Goal: Information Seeking & Learning: Learn about a topic

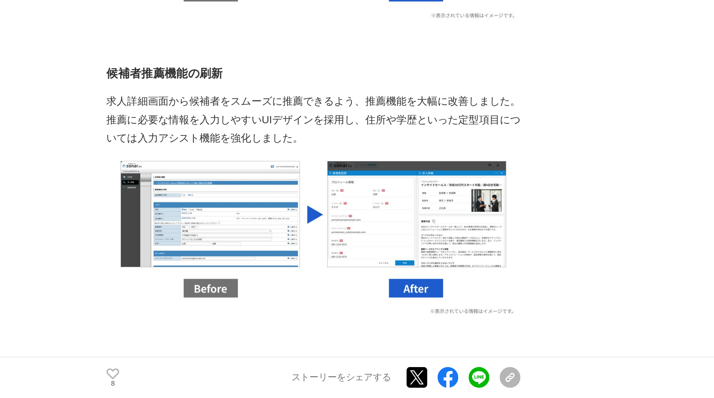
scroll to position [1590, 0]
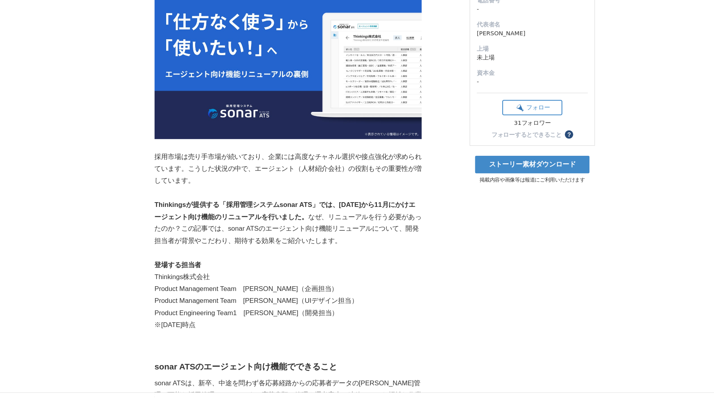
scroll to position [0, 0]
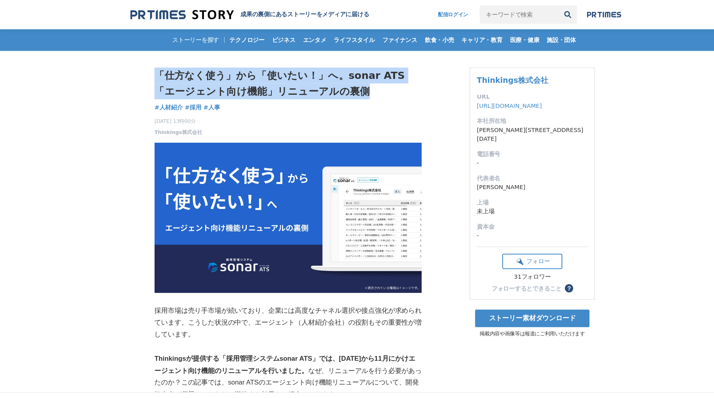
drag, startPoint x: 329, startPoint y: 89, endPoint x: 126, endPoint y: 74, distance: 204.3
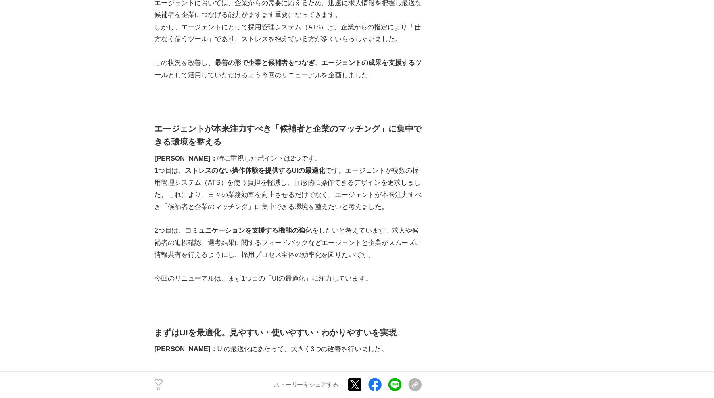
scroll to position [1038, 0]
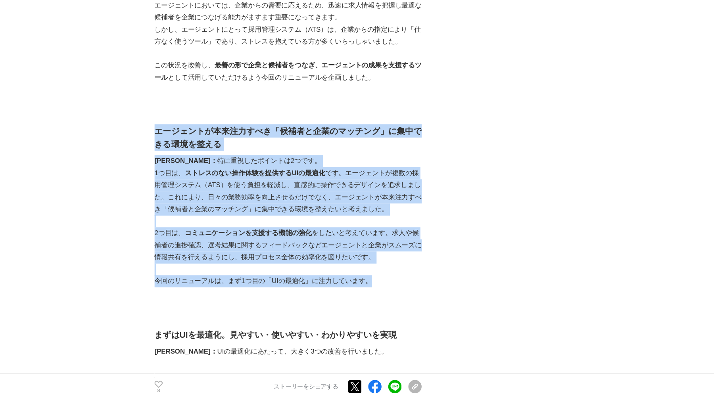
drag, startPoint x: 360, startPoint y: 272, endPoint x: 377, endPoint y: 112, distance: 161.0
click at [377, 200] on p "1つ目は、 ストレスのない操作体験を提供するUIの最適化 です。エージェントが複数の採用管理システム（ATS）を使う負担を軽減し、直感的に操作できるデザインを…" at bounding box center [274, 200] width 254 height 46
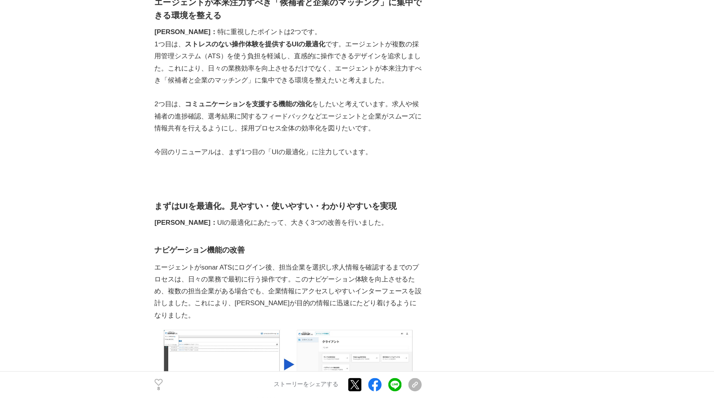
scroll to position [1198, 0]
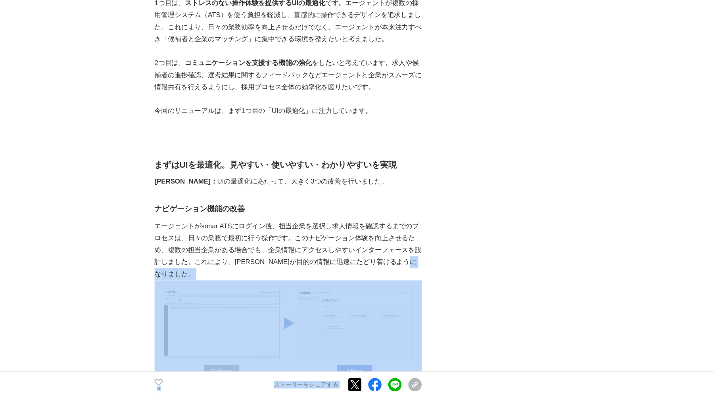
drag, startPoint x: 391, startPoint y: 266, endPoint x: 405, endPoint y: 168, distance: 99.3
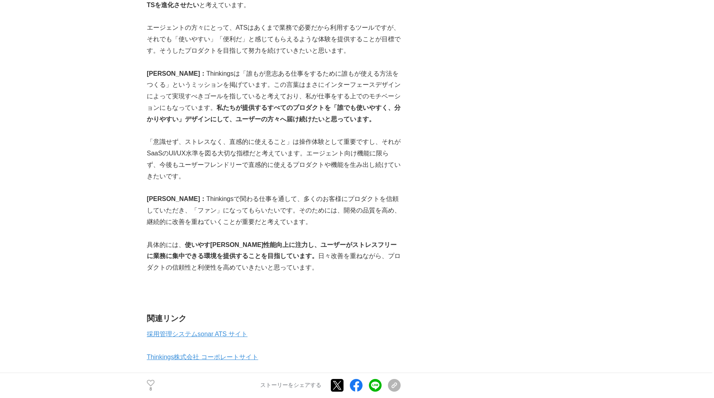
scroll to position [4404, 0]
